Goal: Information Seeking & Learning: Learn about a topic

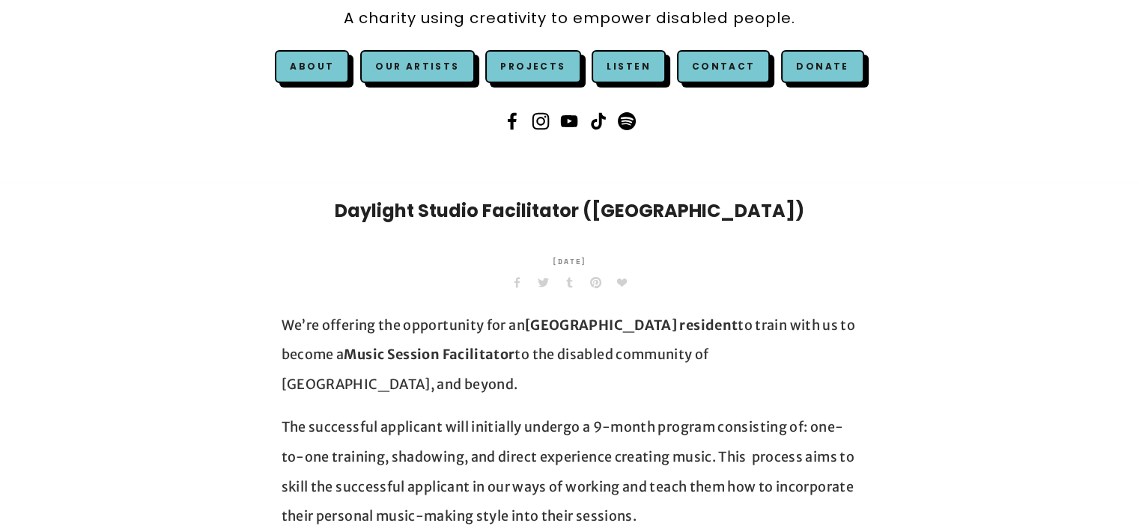
scroll to position [76, 0]
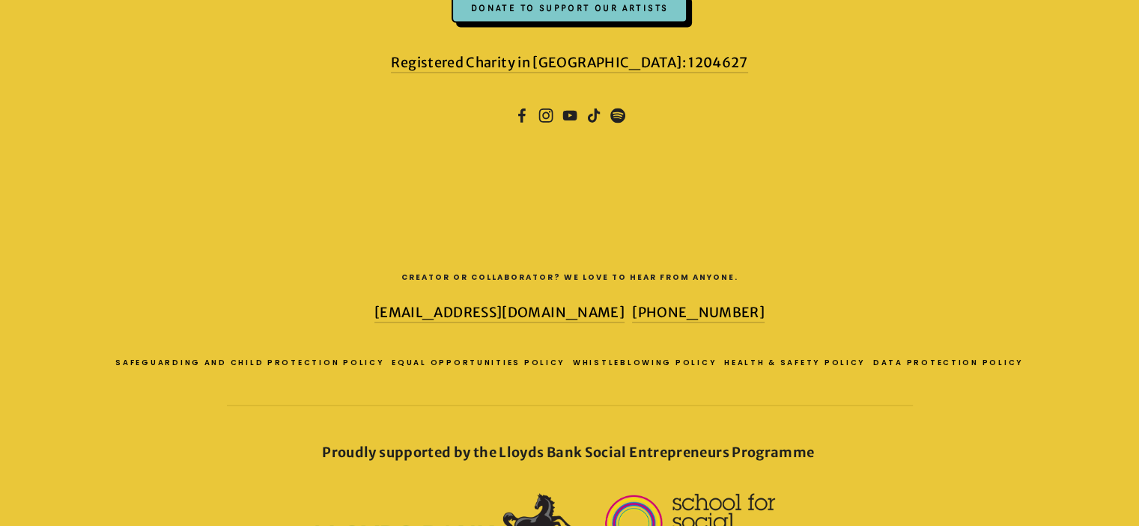
scroll to position [2286, 0]
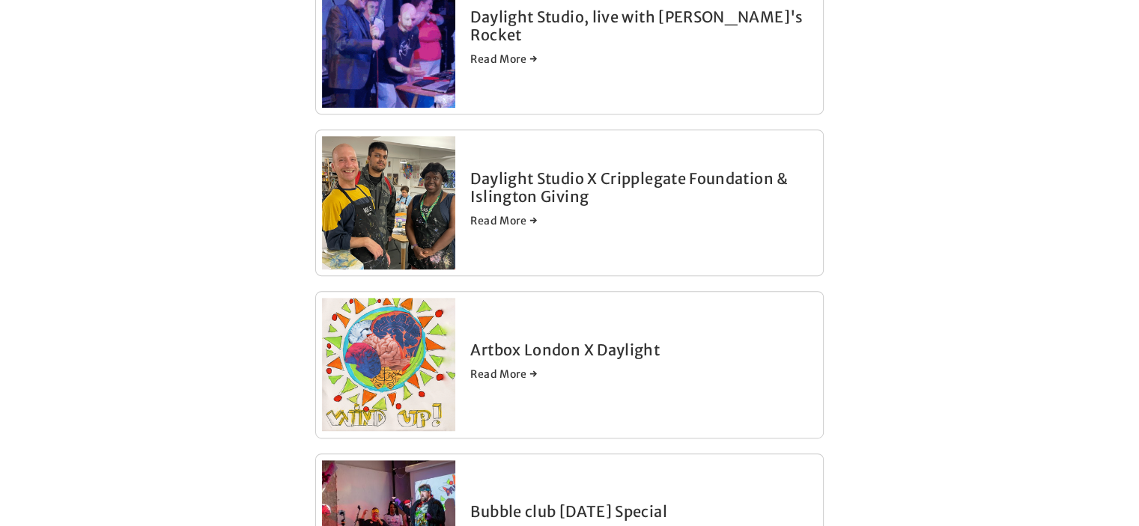
scroll to position [599, 0]
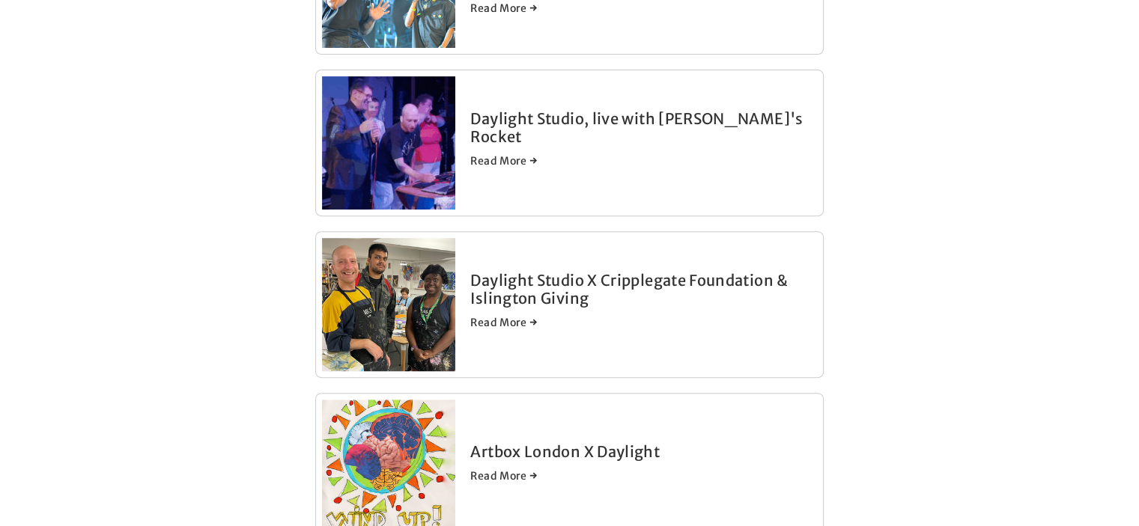
click at [527, 128] on link "Daylight Studio, live with [PERSON_NAME]'s Rocket" at bounding box center [636, 127] width 333 height 37
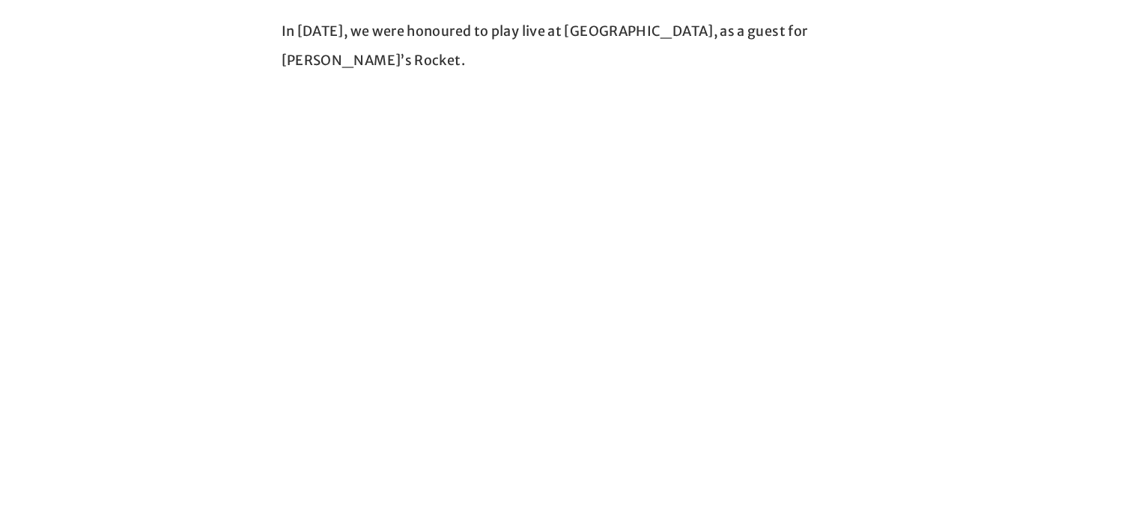
scroll to position [225, 0]
